Goal: Complete application form

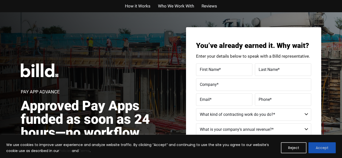
click at [318, 147] on button "Accept" at bounding box center [321, 148] width 27 height 11
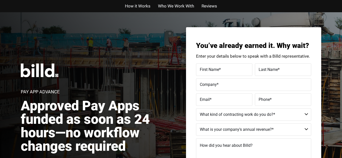
click at [338, 83] on div "Pay App Advance Approved Pay Apps funded as soon as 24 hours—no workflow change…" at bounding box center [171, 122] width 342 height 221
click at [300, 116] on select "Residential - Our Services Do Not Apply Not a Contractor Commercial and Residen…" at bounding box center [253, 115] width 115 height 13
select select "Commercial and Residential"
click at [196, 109] on select "Residential - Our Services Do Not Apply Not a Contractor Commercial and Residen…" at bounding box center [253, 115] width 115 height 13
click at [255, 130] on select "Less than $1M $1M - $2M $2M - $4M $4M - $8M $8M - $25M $25M - $40M $40M +" at bounding box center [253, 130] width 115 height 13
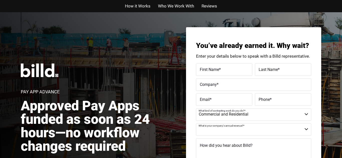
select select "Less than $1M"
click at [196, 124] on select "Less than $1M $1M - $2M $2M - $4M $4M - $8M $8M - $25M $25M - $40M $40M +" at bounding box center [253, 130] width 115 height 13
